Goal: Download file/media

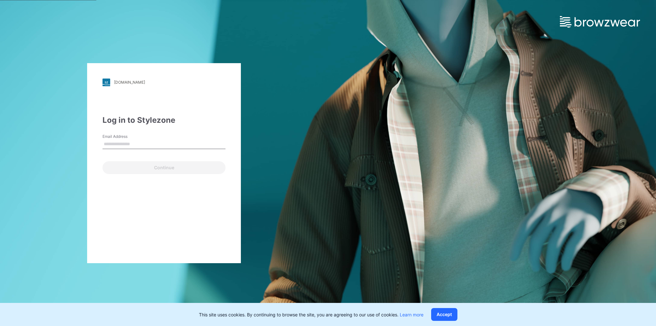
type input "**********"
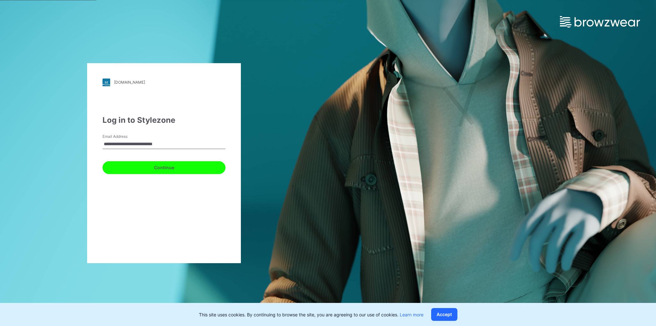
click at [143, 162] on button "Continue" at bounding box center [163, 167] width 123 height 13
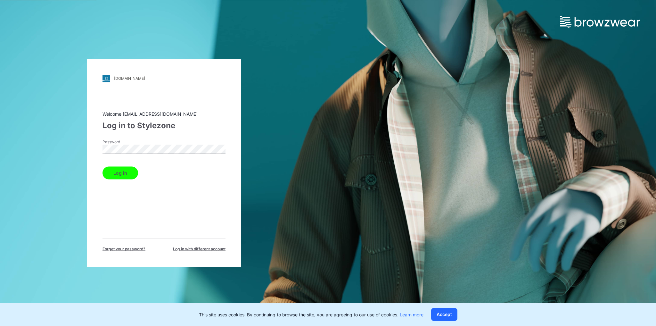
click at [122, 170] on button "Log in" at bounding box center [120, 172] width 36 height 13
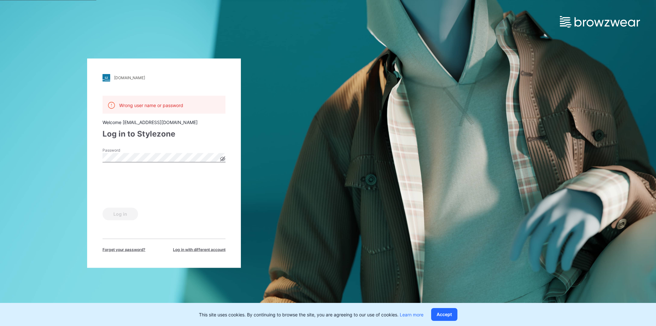
click at [196, 142] on div "Wrong user name or password Welcome [EMAIL_ADDRESS][DOMAIN_NAME] Log in to Styl…" at bounding box center [163, 173] width 123 height 157
click at [125, 215] on button "Log in" at bounding box center [120, 213] width 36 height 13
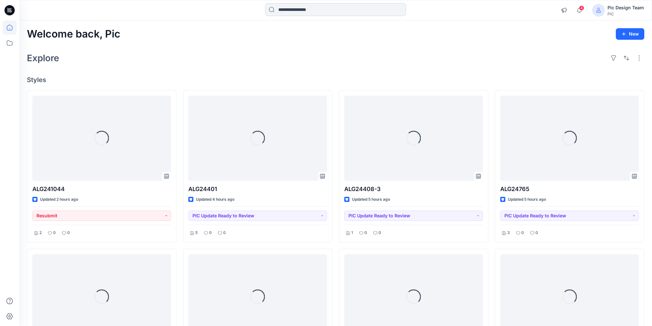
click at [301, 10] on input at bounding box center [335, 9] width 141 height 13
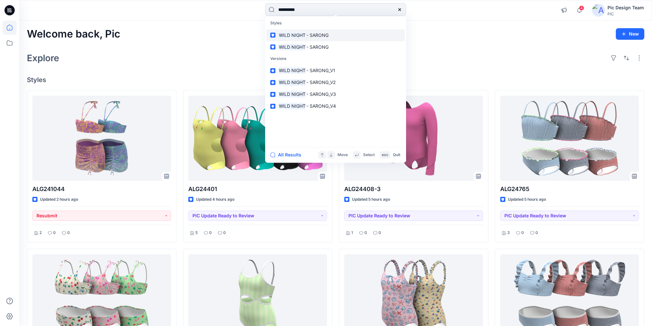
type input "**********"
click at [278, 35] on mark "WILD NIGHT" at bounding box center [292, 34] width 28 height 7
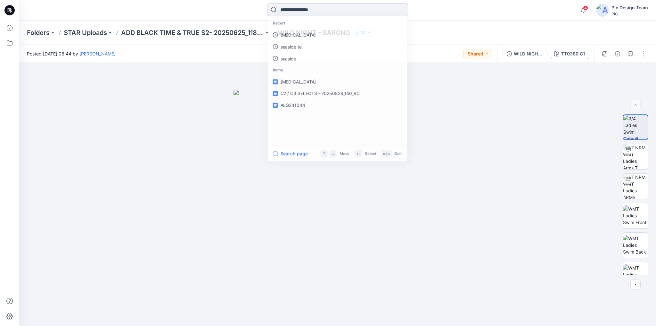
click at [327, 8] on input at bounding box center [337, 9] width 141 height 13
click at [311, 85] on p "WILD NIGHT - SARONG" at bounding box center [305, 82] width 50 height 7
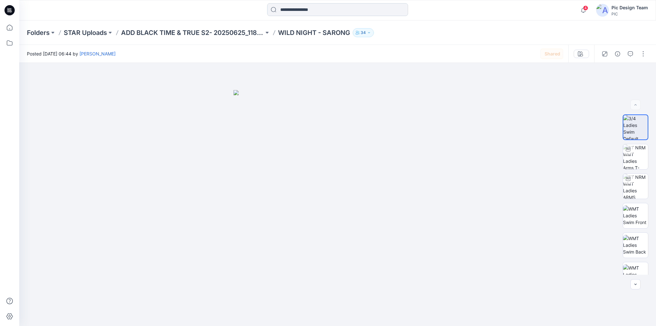
click at [323, 5] on input at bounding box center [337, 9] width 141 height 13
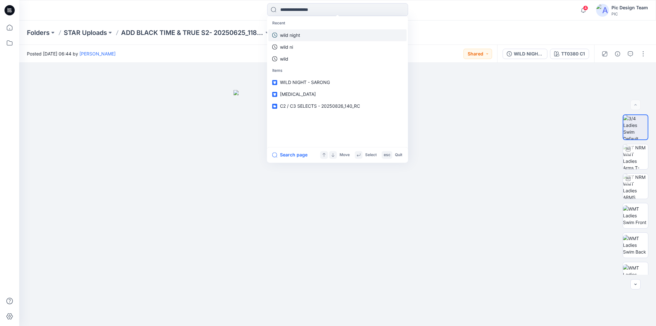
click at [309, 31] on link "wild night" at bounding box center [337, 35] width 138 height 12
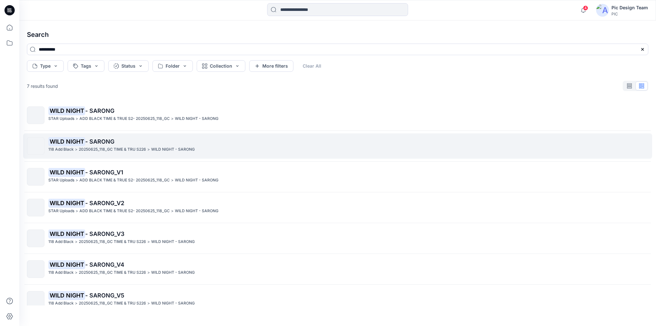
click at [102, 145] on p "WILD NIGHT - SARONG" at bounding box center [347, 141] width 599 height 9
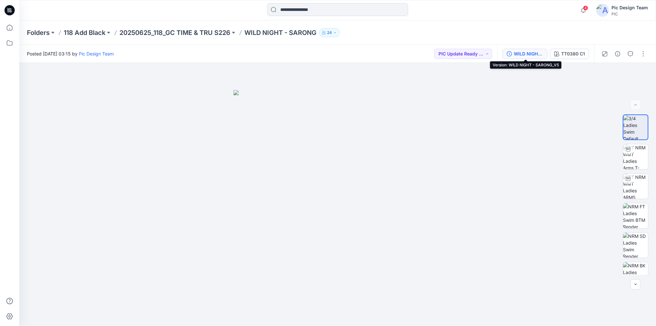
click at [530, 56] on div "WILD NIGHT - SARONG_V5" at bounding box center [528, 53] width 29 height 7
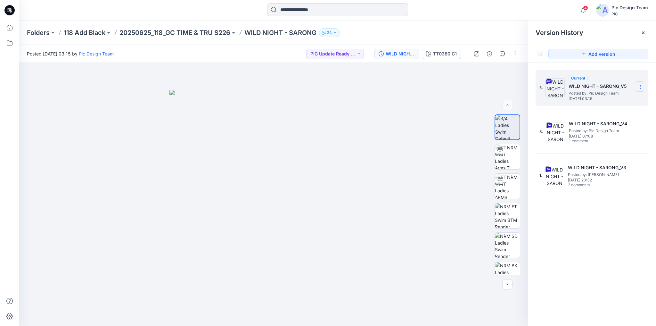
click at [640, 87] on icon at bounding box center [639, 86] width 5 height 5
click at [601, 100] on span "Download Source BW File" at bounding box center [607, 99] width 53 height 8
